Goal: Information Seeking & Learning: Learn about a topic

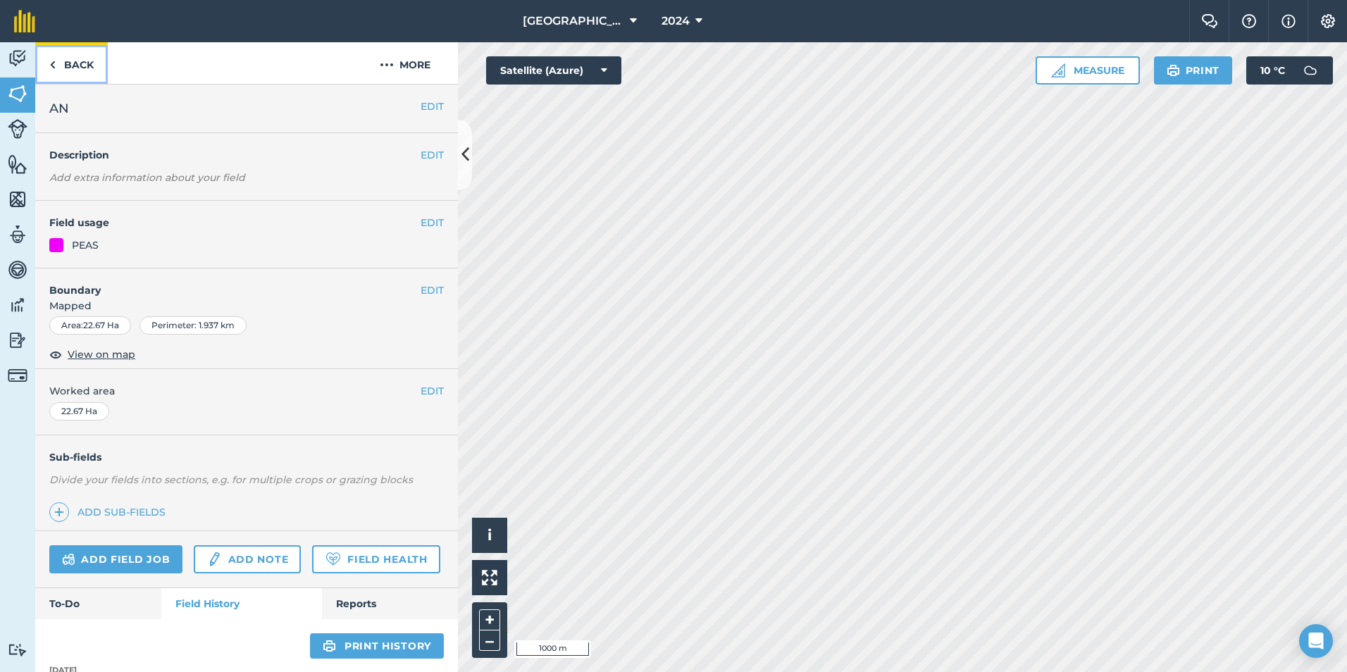
drag, startPoint x: 0, startPoint y: 0, endPoint x: 80, endPoint y: 62, distance: 101.4
click at [80, 62] on link "Back" at bounding box center [71, 63] width 73 height 42
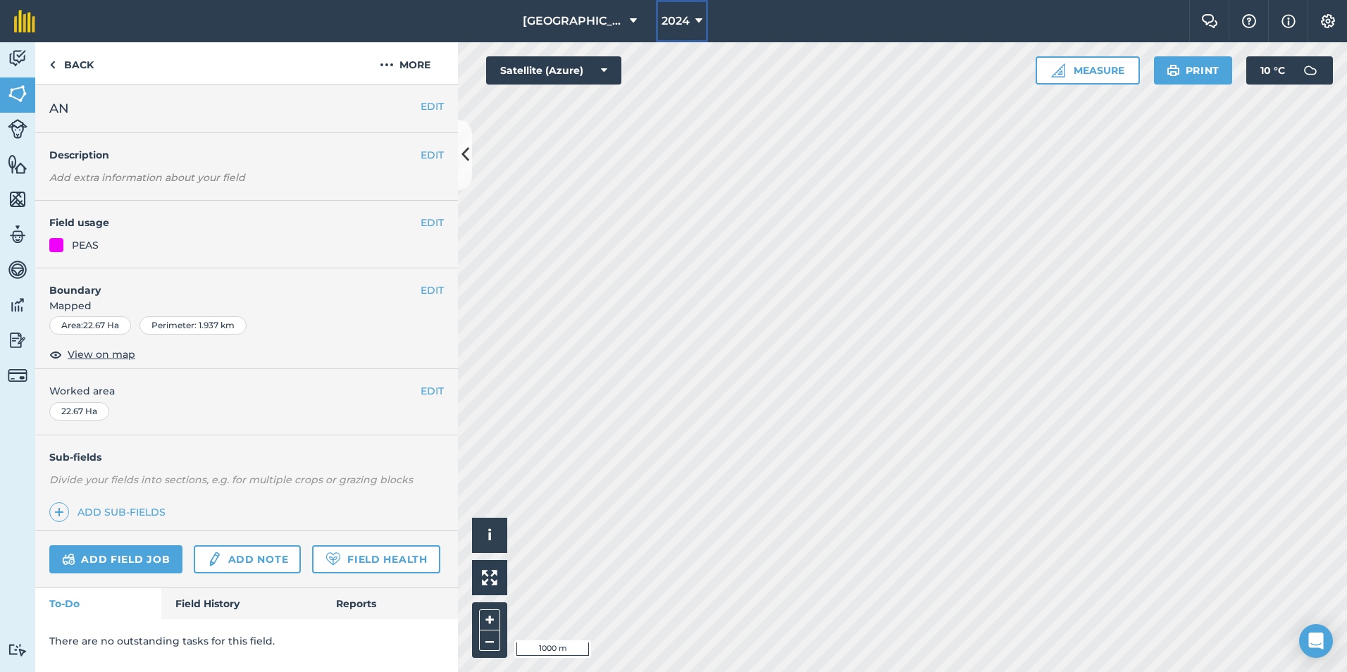
click at [688, 25] on span "2024" at bounding box center [675, 21] width 28 height 17
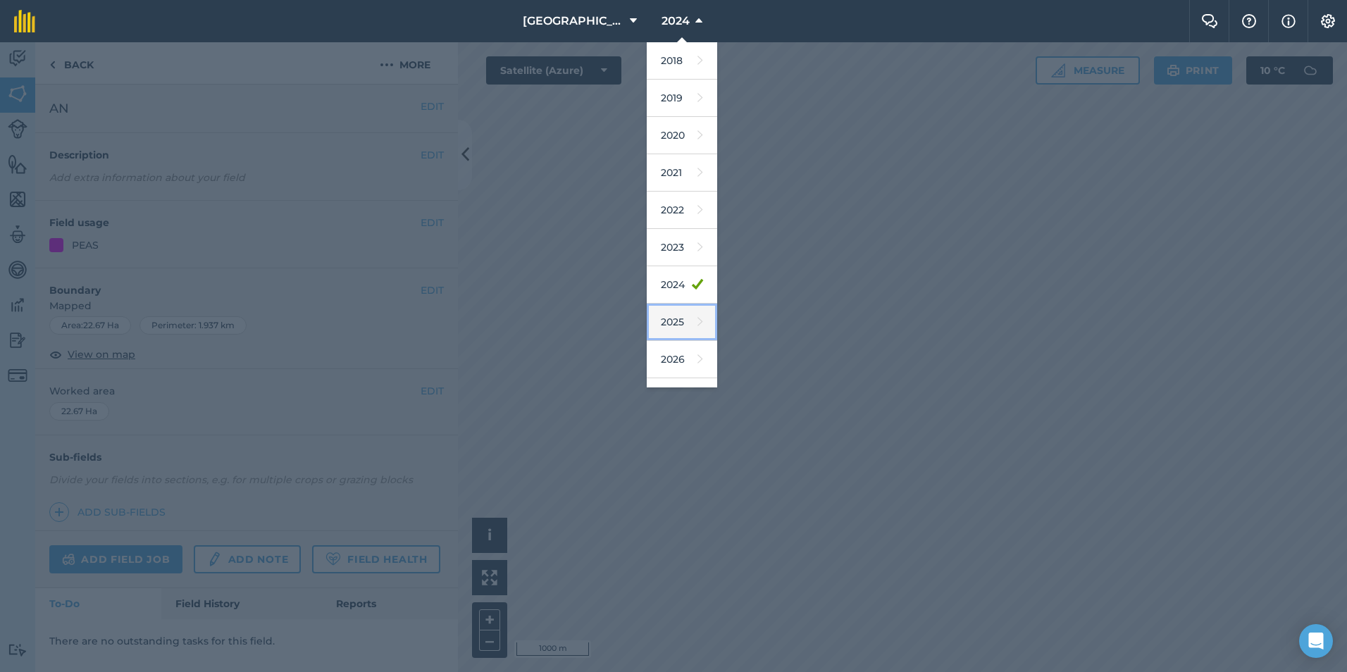
click at [664, 312] on link "2025" at bounding box center [682, 322] width 70 height 37
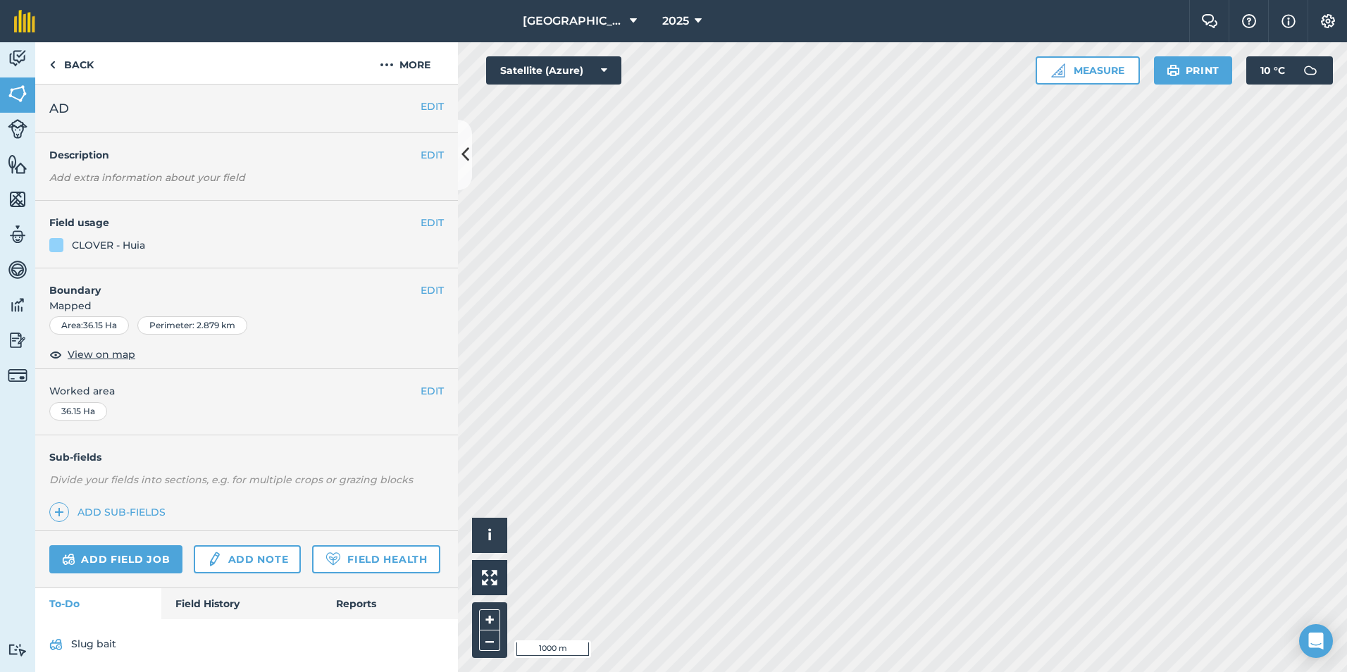
scroll to position [43, 0]
click at [212, 596] on link "Field History" at bounding box center [241, 600] width 160 height 31
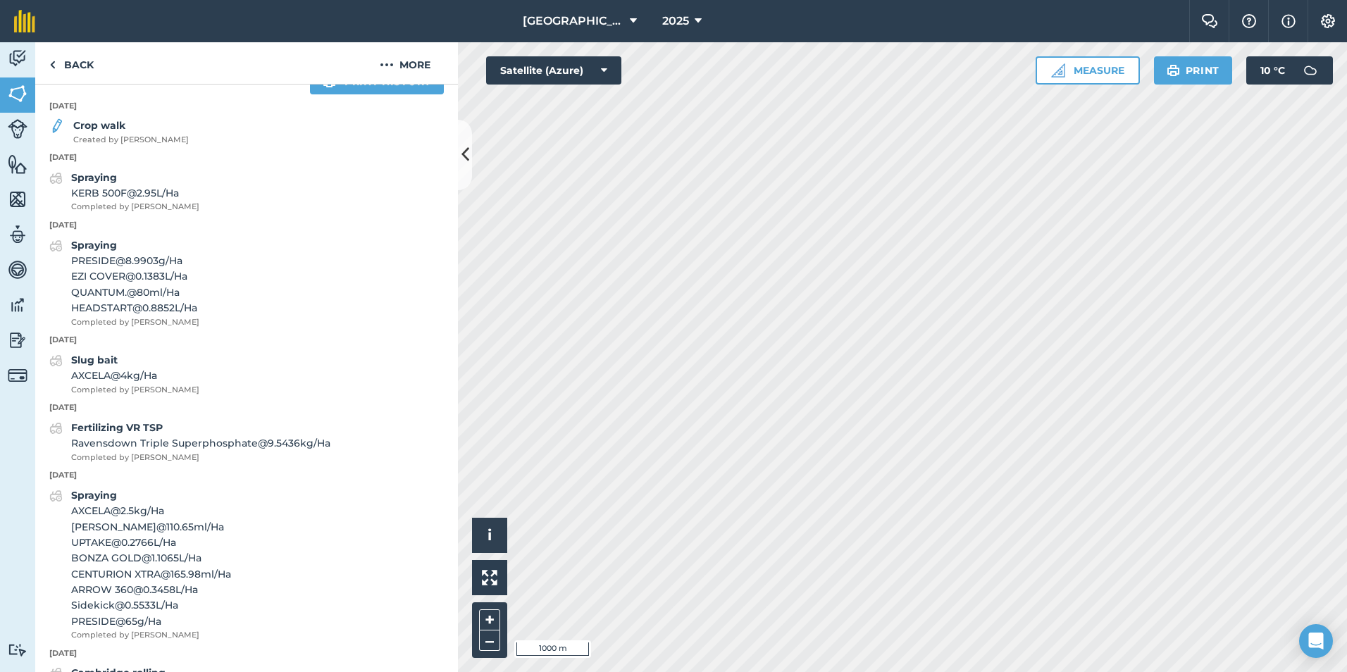
scroll to position [565, 0]
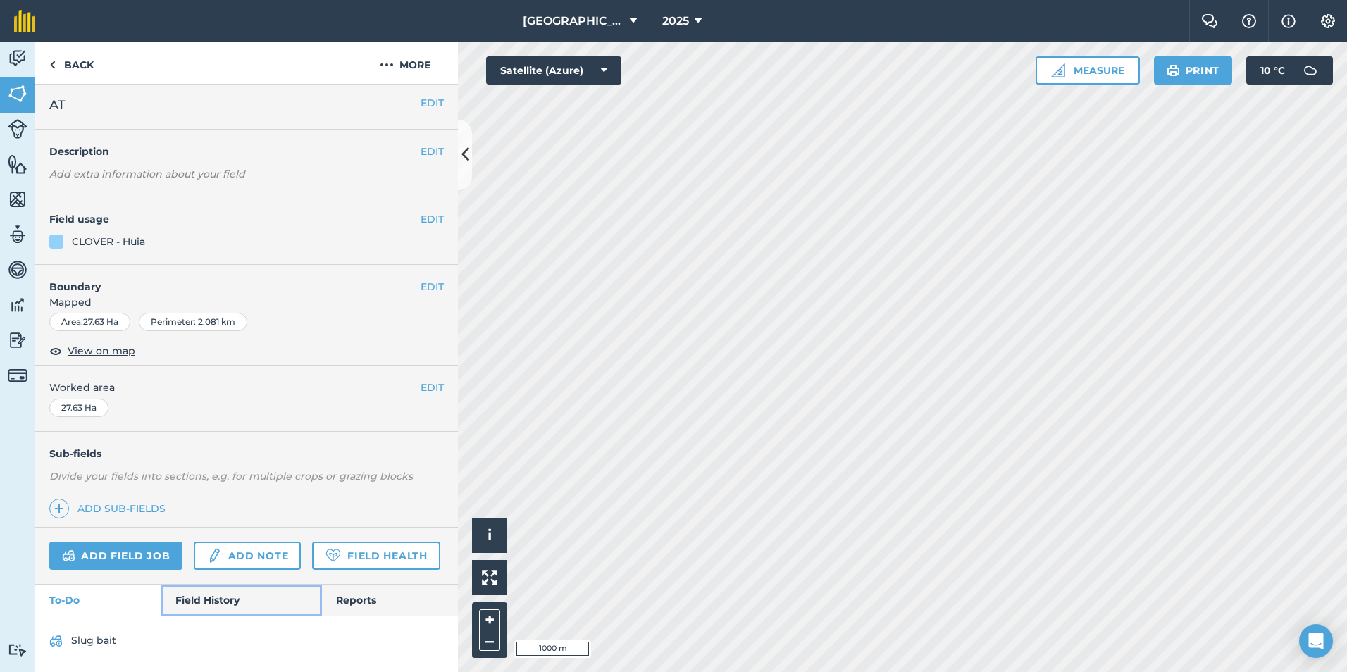
click at [230, 586] on link "Field History" at bounding box center [241, 600] width 160 height 31
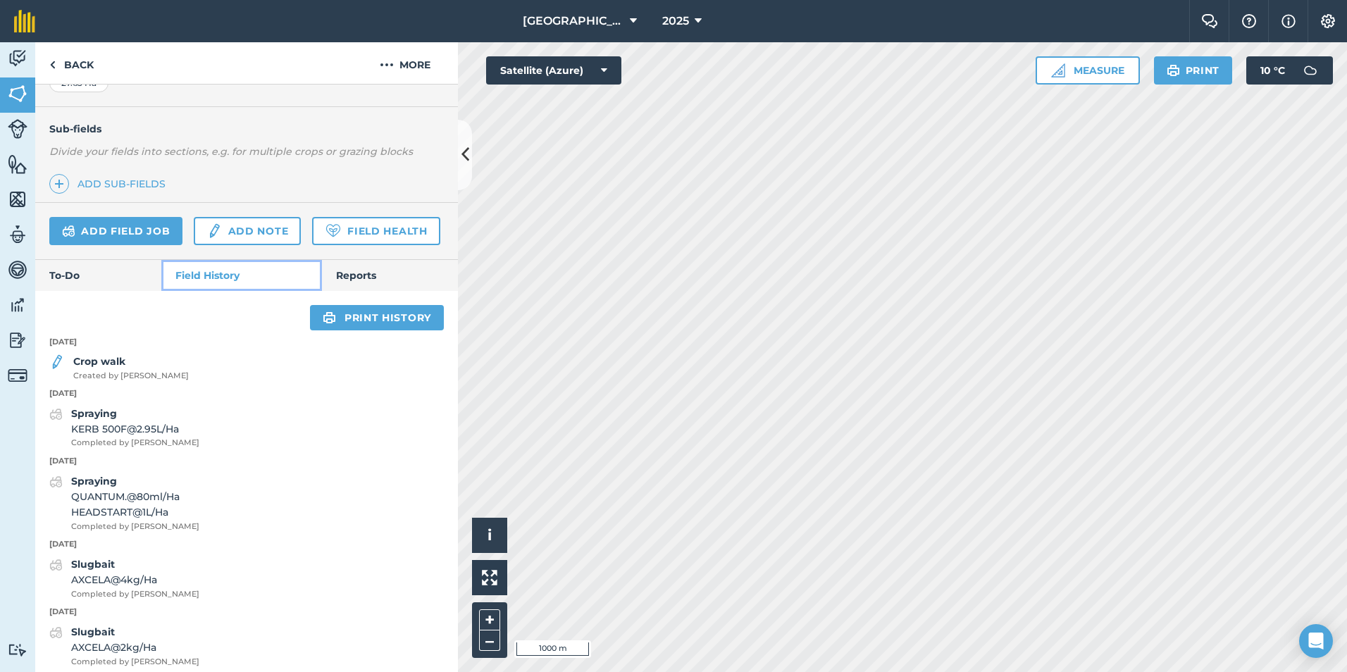
scroll to position [326, 0]
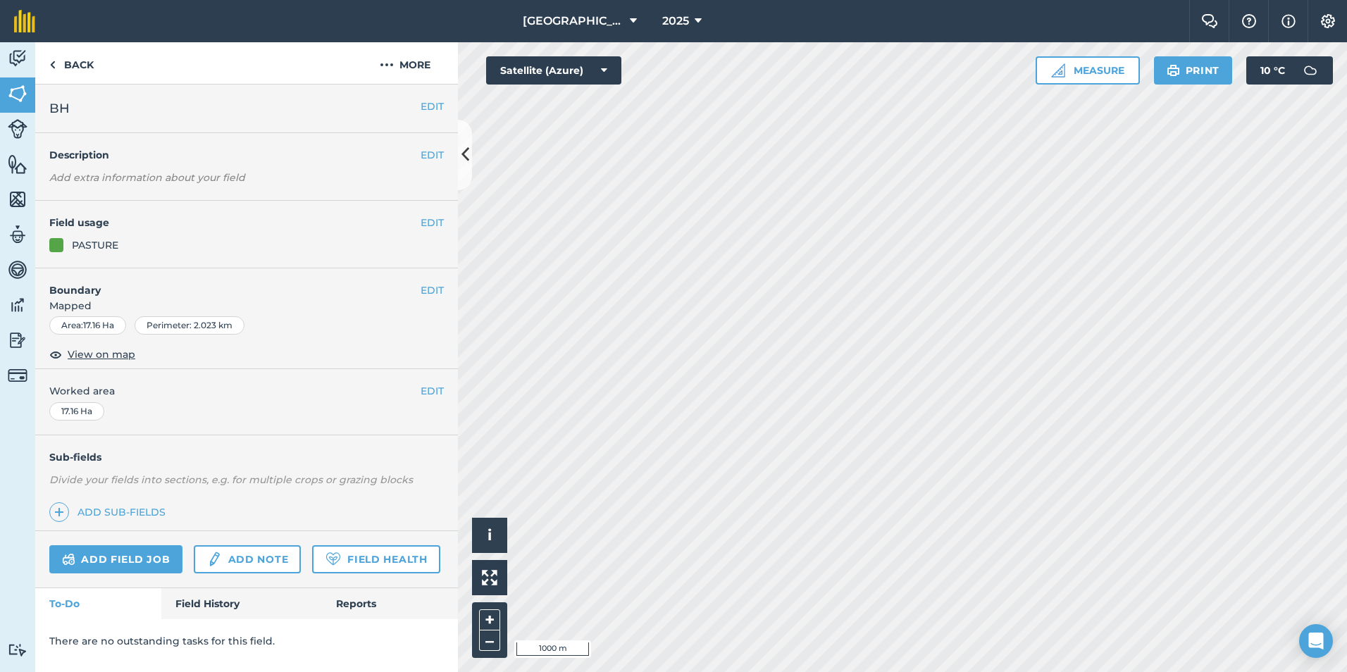
click at [237, 587] on div "Add field job Add note Field Health" at bounding box center [246, 559] width 423 height 57
click at [217, 604] on link "Field History" at bounding box center [241, 603] width 160 height 31
click at [217, 601] on link "Field History" at bounding box center [241, 603] width 160 height 31
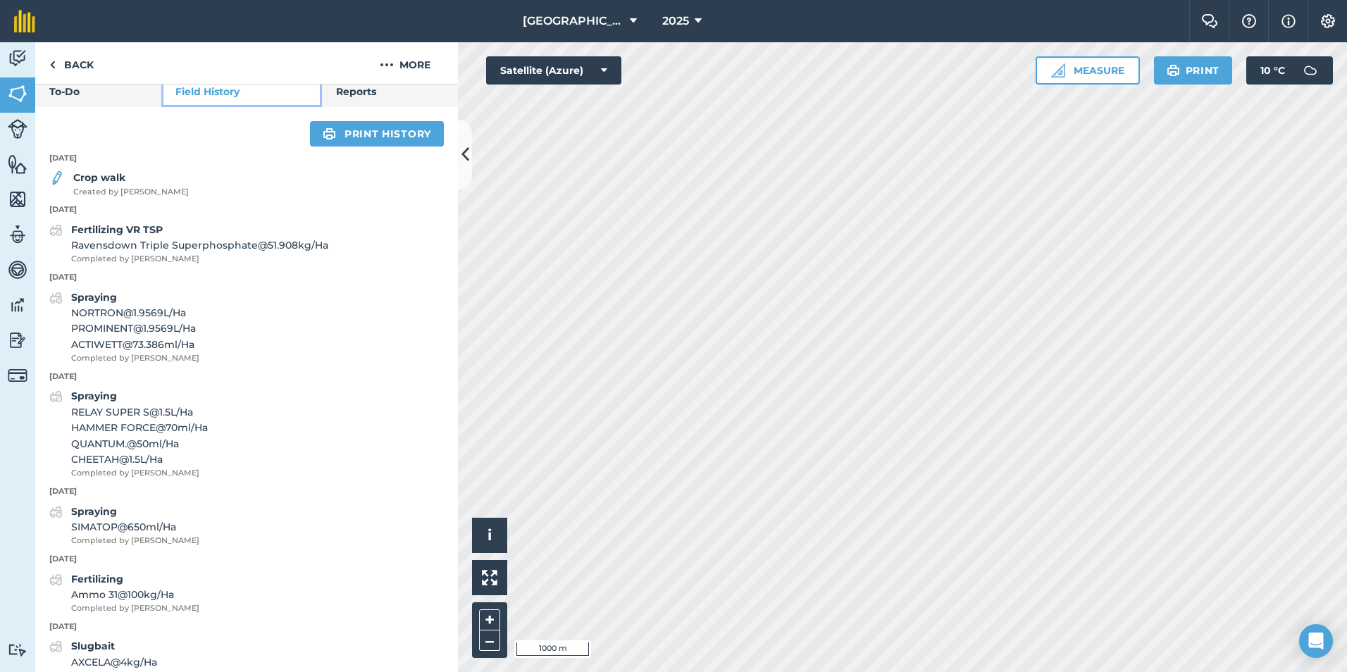
scroll to position [513, 0]
